Goal: Transaction & Acquisition: Subscribe to service/newsletter

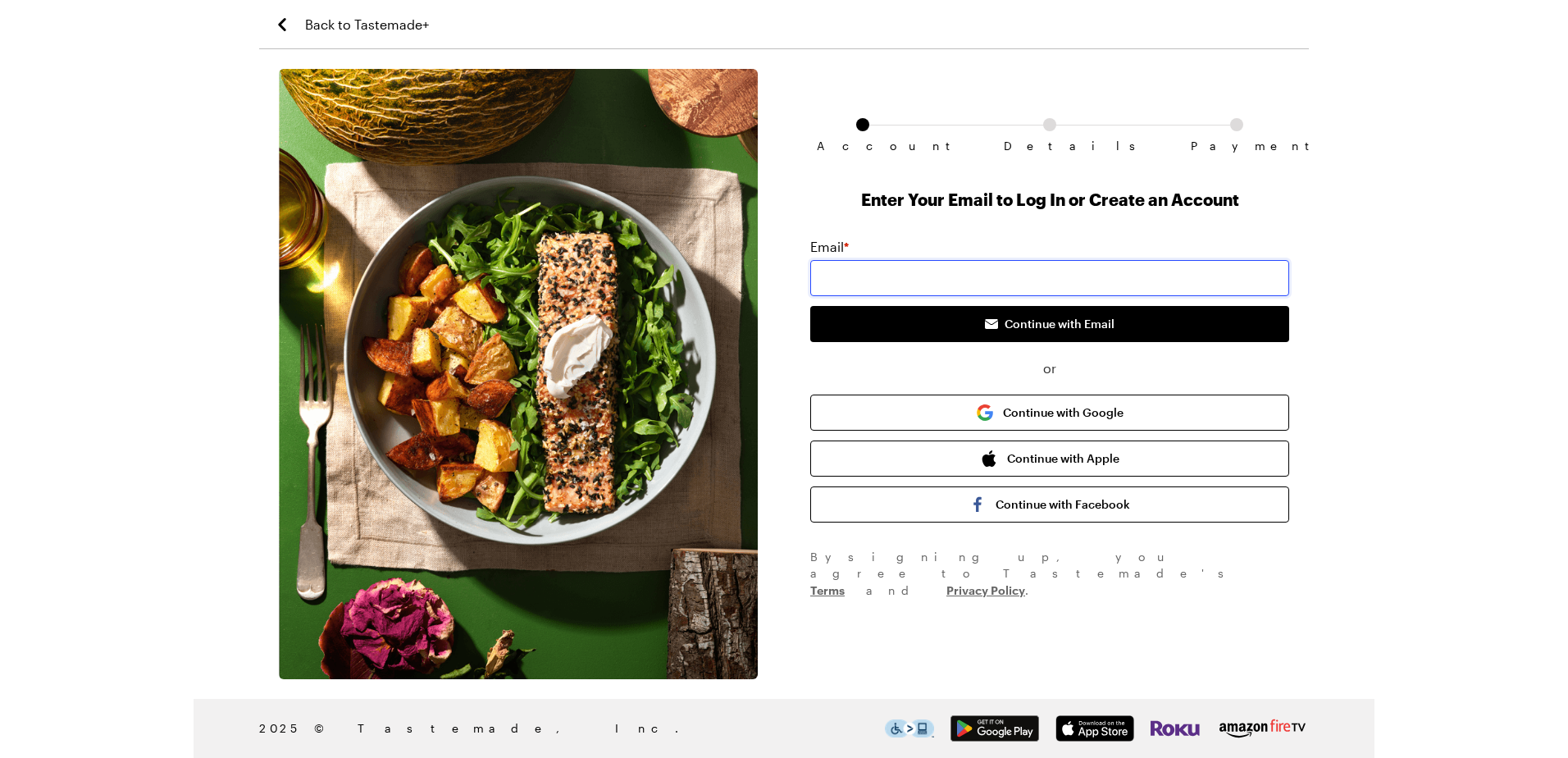
click at [941, 286] on input "email" at bounding box center [1050, 279] width 479 height 37
type input "[EMAIL_ADDRESS][DOMAIN_NAME]"
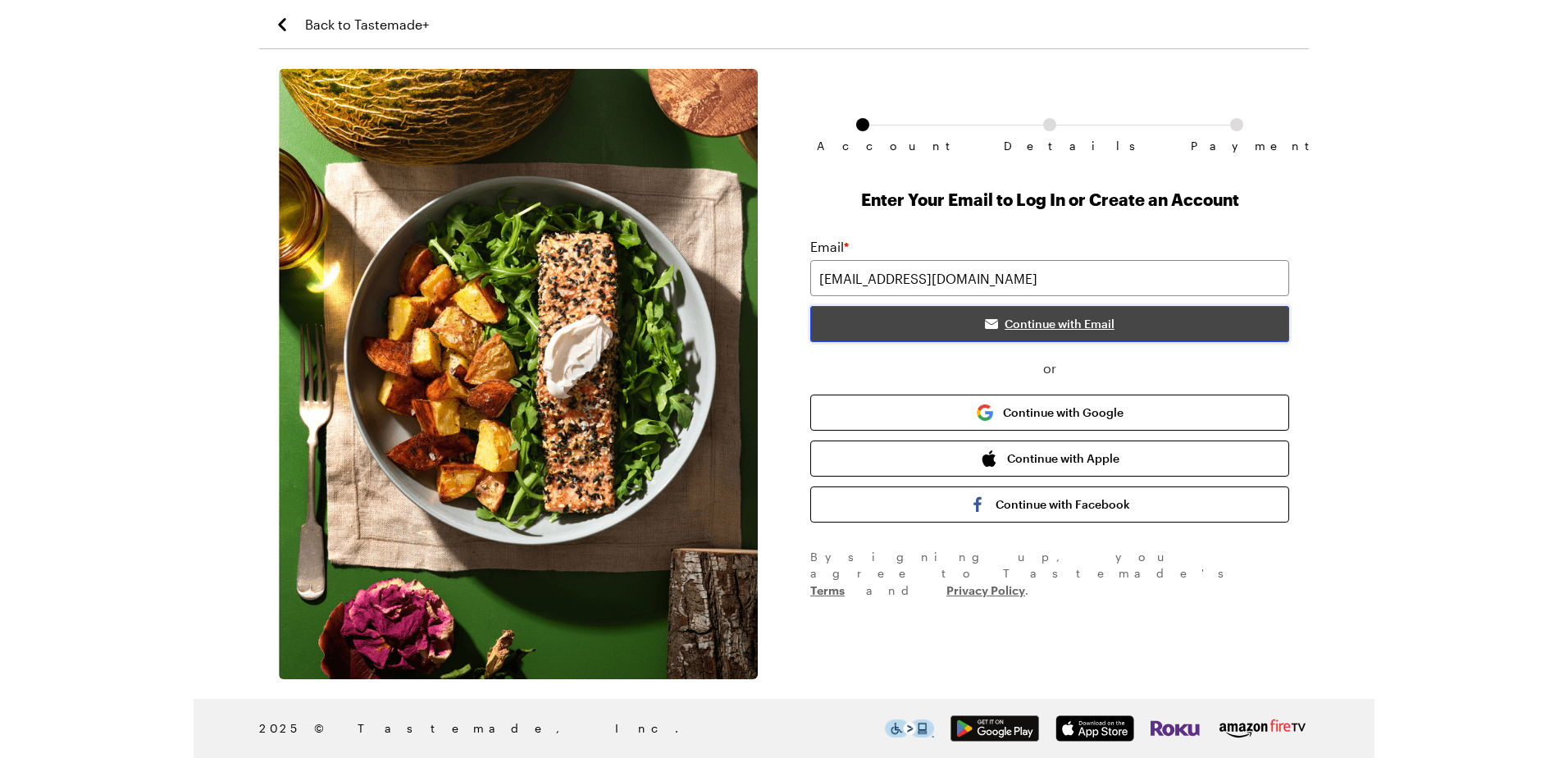
click at [955, 325] on button "Continue with Email" at bounding box center [1050, 324] width 479 height 37
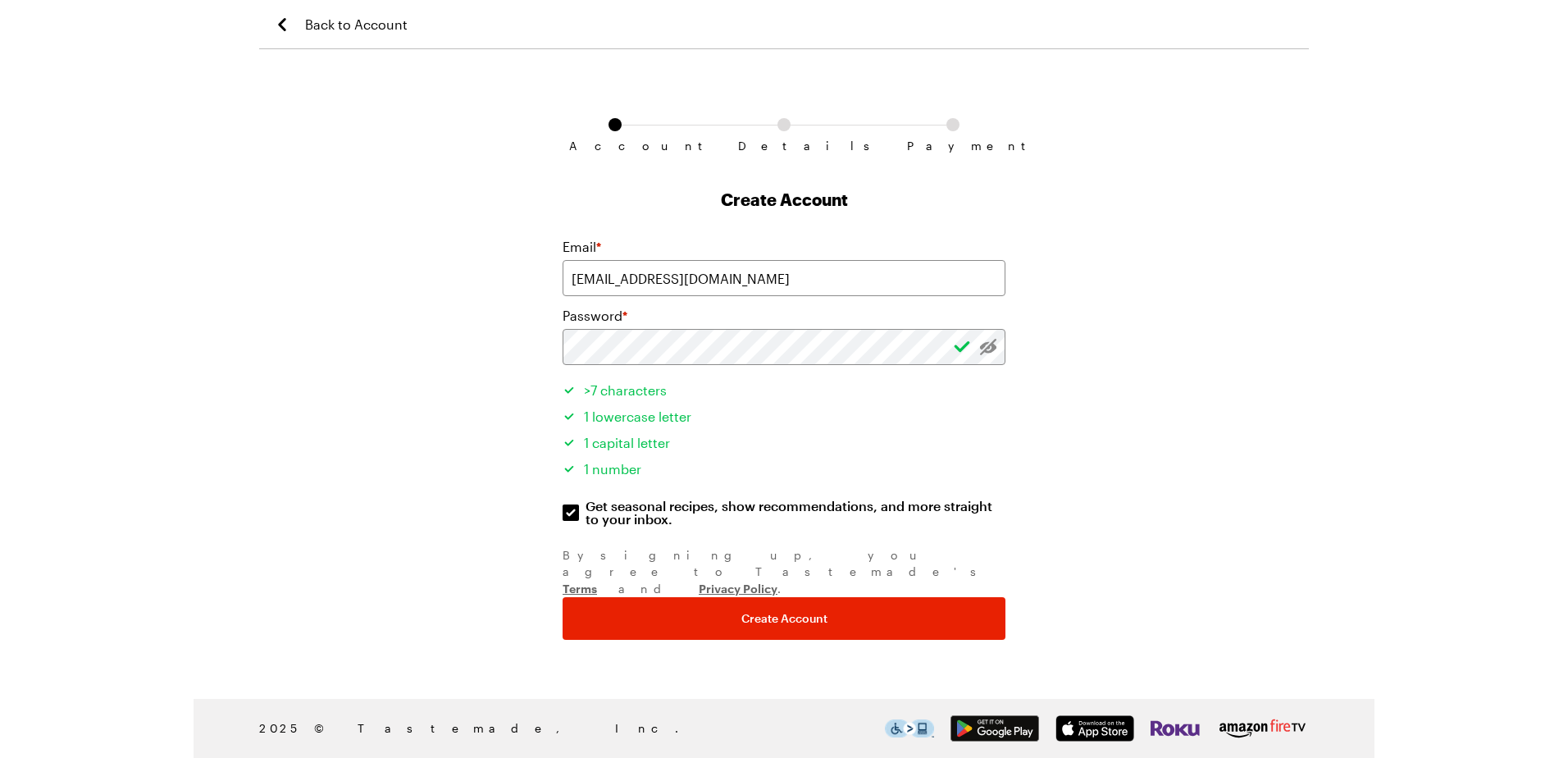
click at [562, 597] on button "Create Account" at bounding box center [783, 618] width 443 height 43
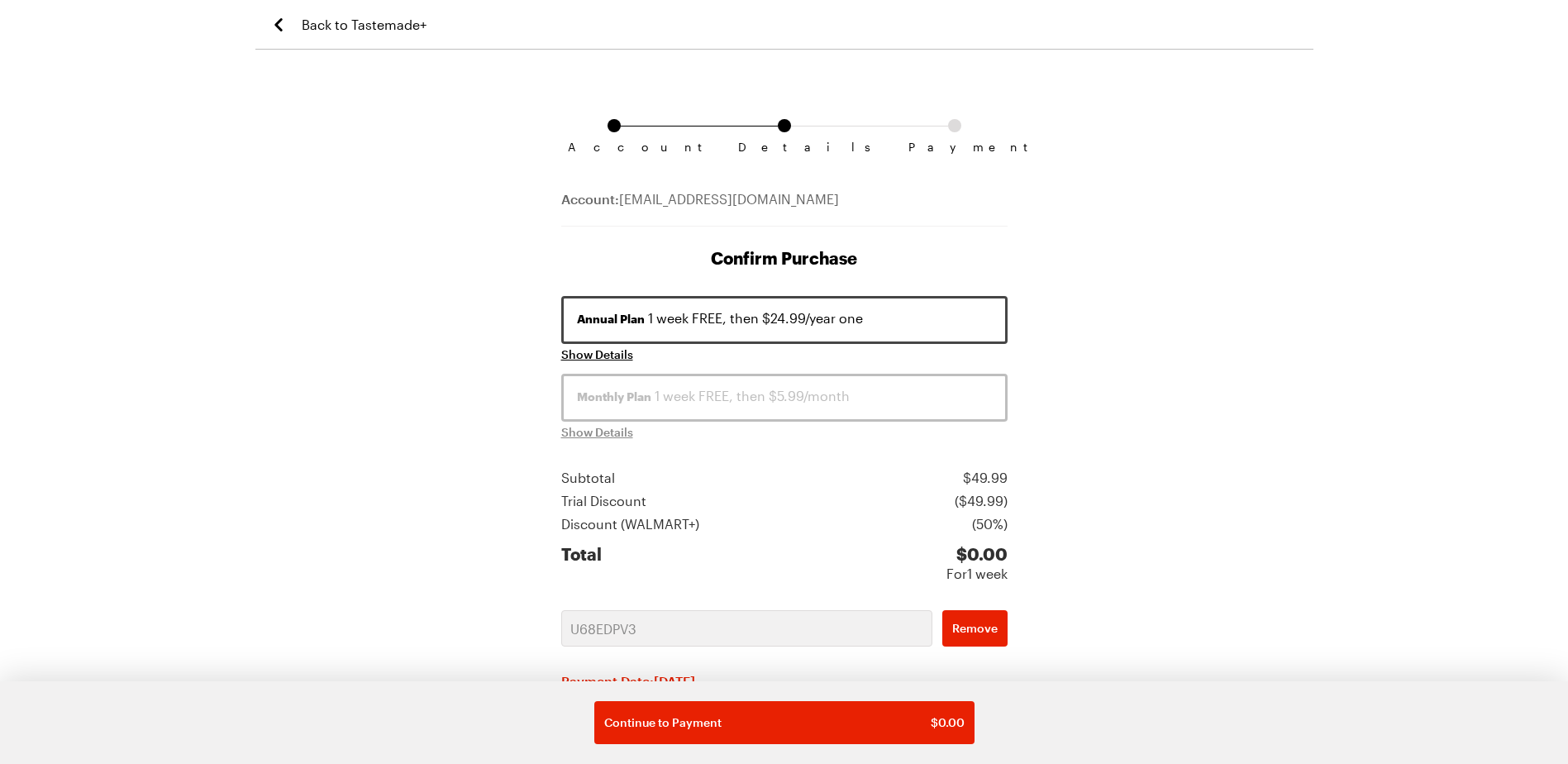
click at [345, 24] on span "Back to Tastemade+" at bounding box center [364, 25] width 125 height 20
